Goal: Task Accomplishment & Management: Manage account settings

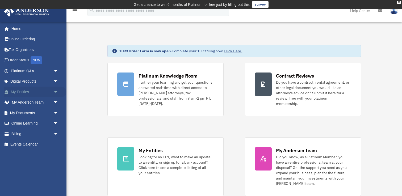
click at [55, 94] on span "arrow_drop_down" at bounding box center [58, 92] width 11 height 11
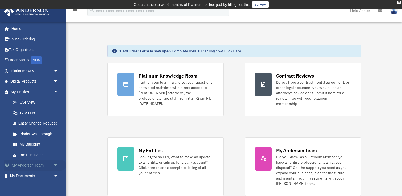
click at [58, 164] on span "arrow_drop_down" at bounding box center [58, 165] width 11 height 11
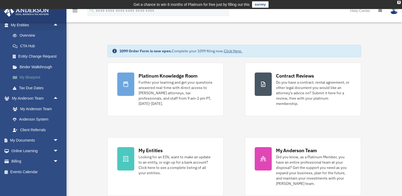
click at [47, 73] on link "My Blueprint" at bounding box center [36, 77] width 59 height 11
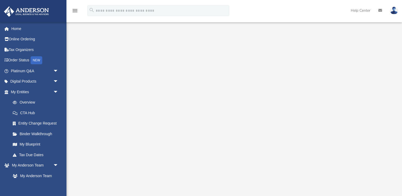
scroll to position [41, 0]
click at [392, 10] on img at bounding box center [394, 11] width 8 height 8
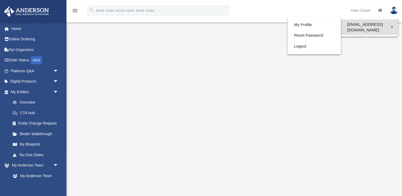
click at [383, 23] on link "[EMAIL_ADDRESS][DOMAIN_NAME]" at bounding box center [369, 27] width 57 height 16
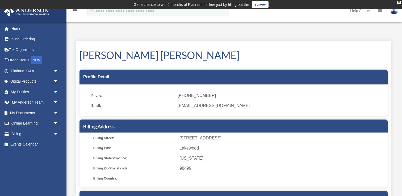
click at [392, 13] on img at bounding box center [394, 11] width 8 height 8
click at [301, 48] on h1 "[PERSON_NAME] [PERSON_NAME]" at bounding box center [233, 55] width 308 height 14
click at [397, 11] on img at bounding box center [394, 11] width 8 height 8
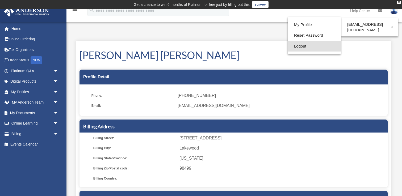
click at [296, 47] on link "Logout" at bounding box center [314, 46] width 53 height 11
